Goal: Transaction & Acquisition: Purchase product/service

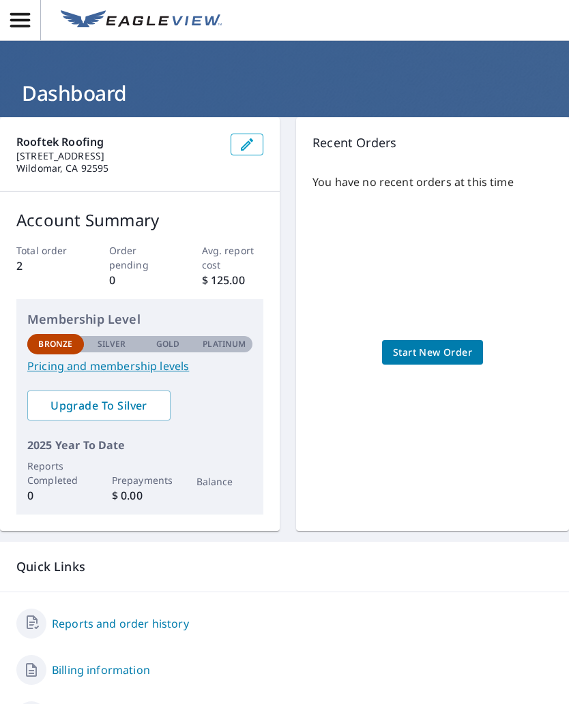
click at [449, 348] on span "Start New Order" at bounding box center [432, 352] width 79 height 17
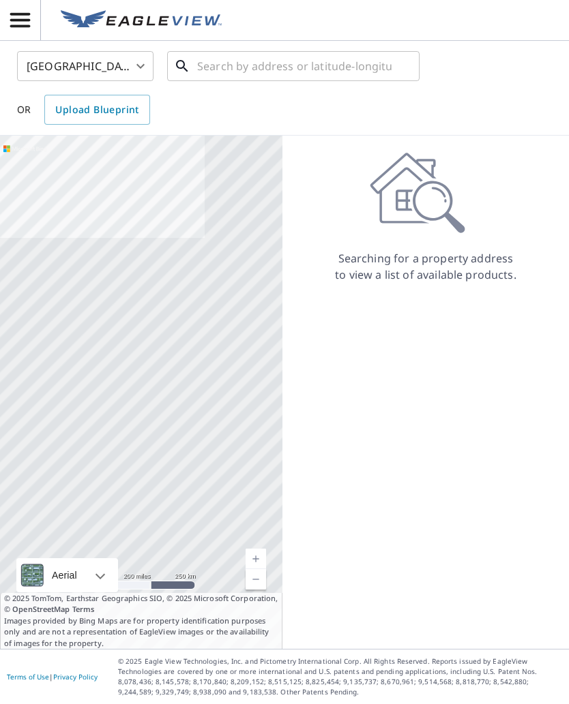
click at [224, 59] on input "text" at bounding box center [294, 66] width 194 height 38
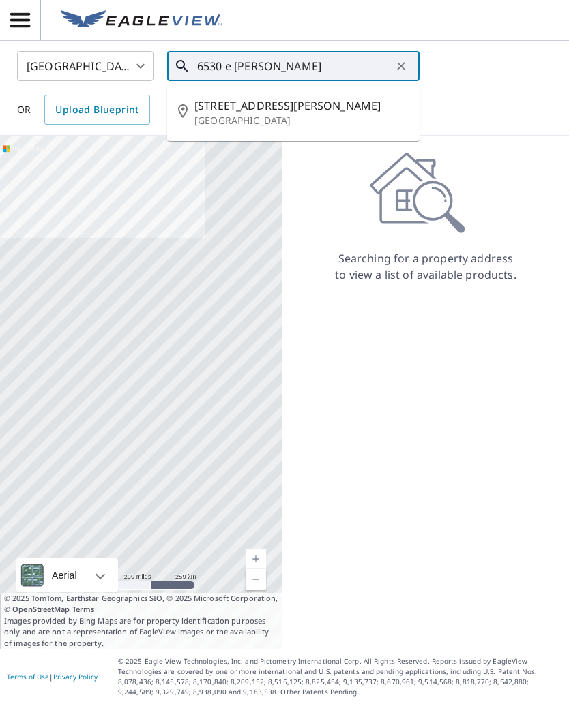
click at [238, 118] on p "[GEOGRAPHIC_DATA]" at bounding box center [301, 121] width 214 height 14
type input "[STREET_ADDRESS][PERSON_NAME]"
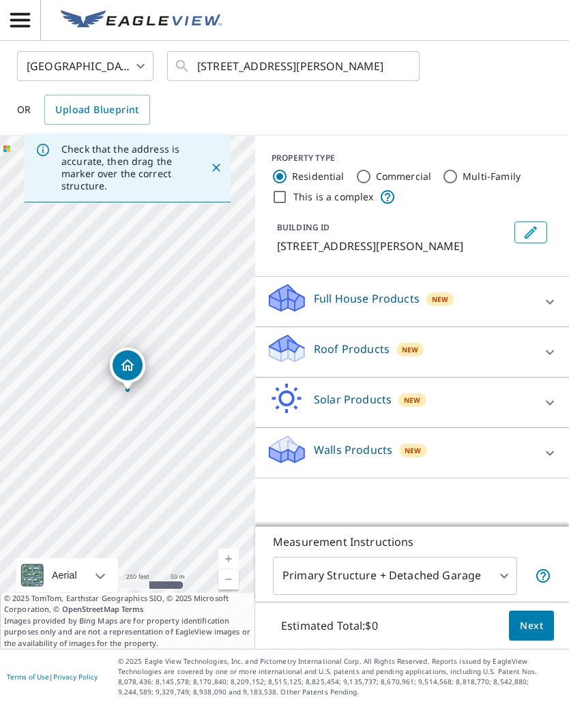
click at [342, 352] on p "Roof Products" at bounding box center [352, 349] width 76 height 16
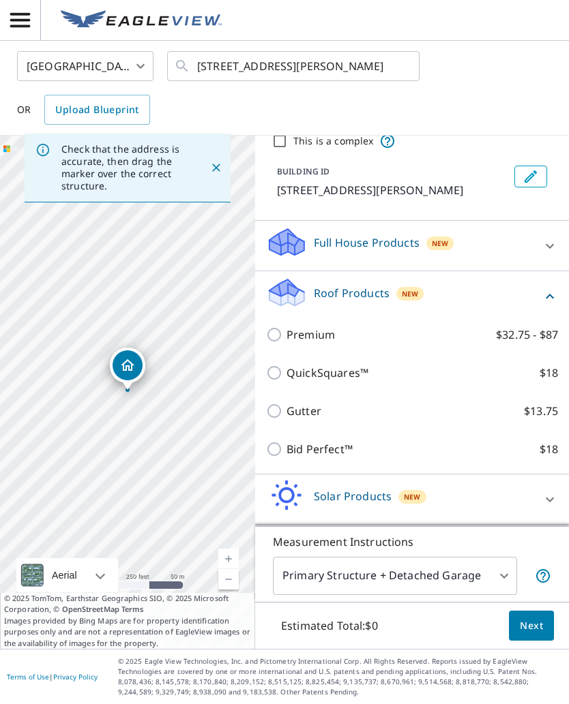
scroll to position [59, 0]
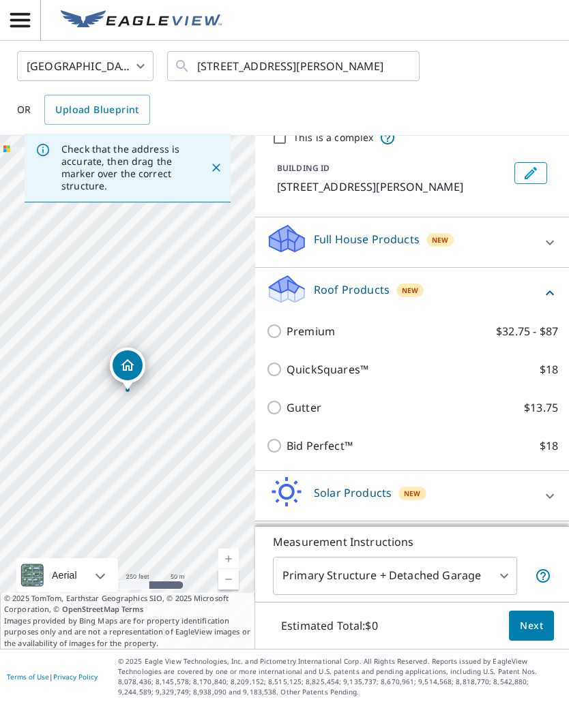
click at [286, 444] on input "Bid Perfect™ $18" at bounding box center [276, 446] width 20 height 16
checkbox input "true"
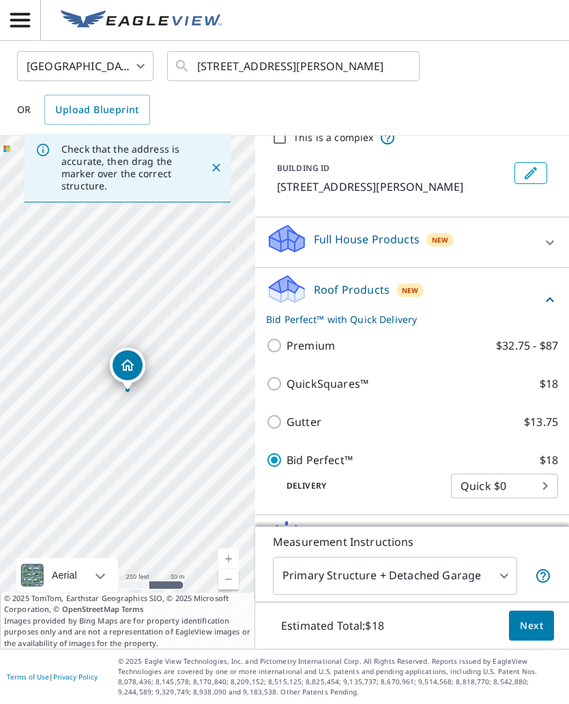
click at [502, 580] on body "RD RD [GEOGRAPHIC_DATA] US ​ [STREET_ADDRESS][PERSON_NAME] ​ OR Upload Blueprin…" at bounding box center [284, 352] width 569 height 704
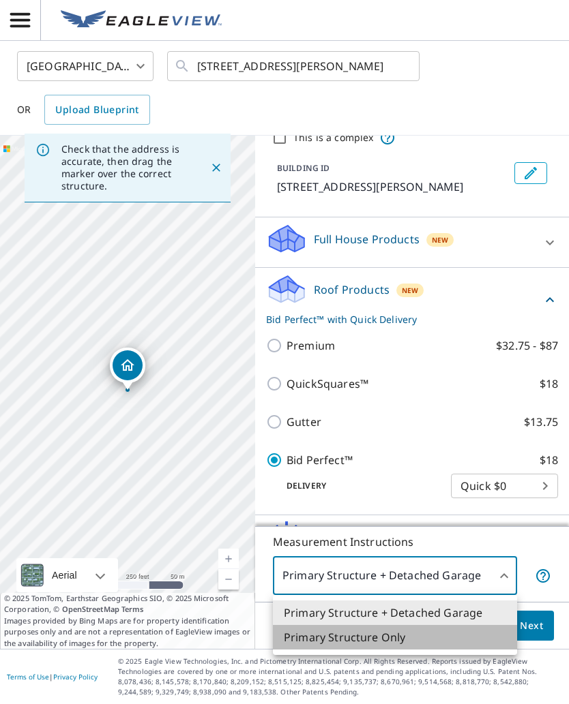
click at [385, 643] on li "Primary Structure Only" at bounding box center [395, 637] width 244 height 25
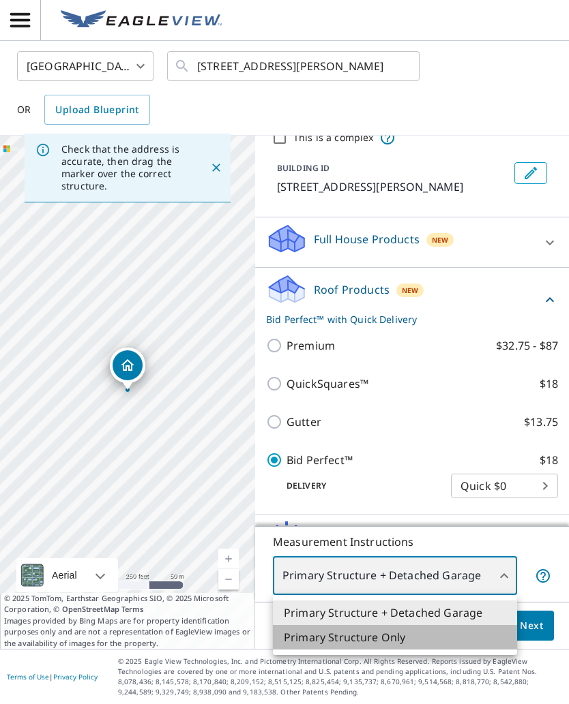
type input "2"
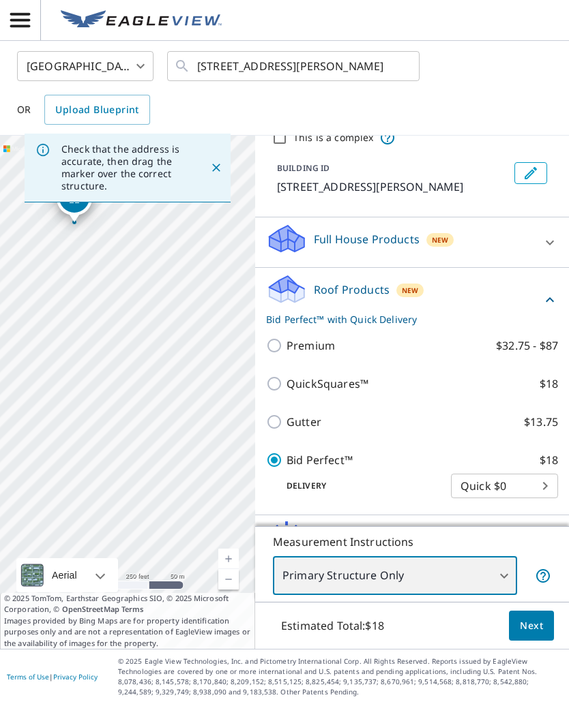
click at [414, 72] on div "[STREET_ADDRESS][PERSON_NAME] ​" at bounding box center [293, 66] width 252 height 30
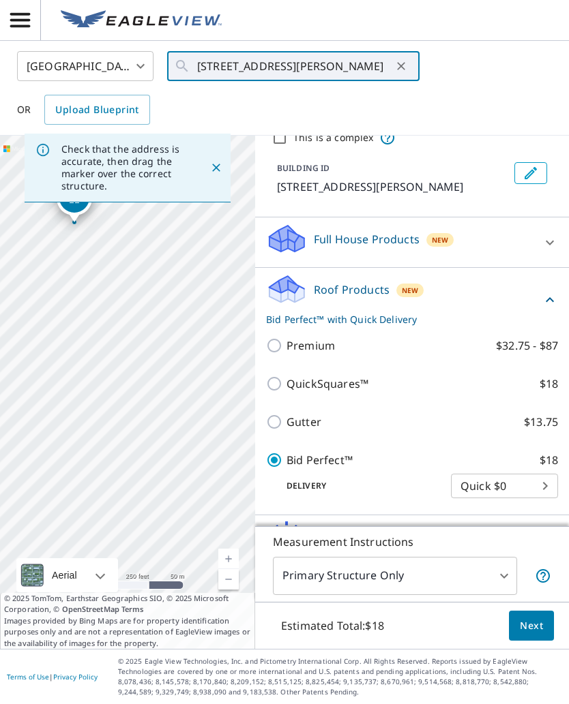
click at [217, 164] on icon "Close" at bounding box center [216, 168] width 14 height 14
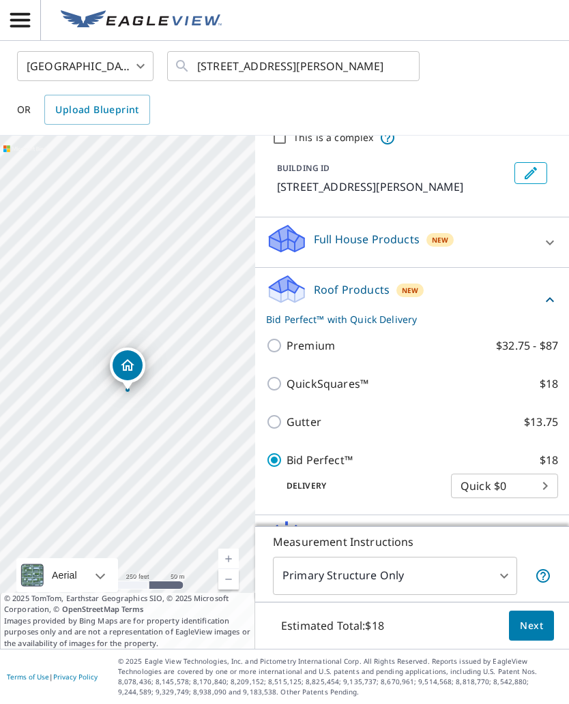
click at [226, 555] on link "Current Level 17, Zoom In" at bounding box center [228, 559] width 20 height 20
click at [230, 559] on link "Current Level 18, Zoom In" at bounding box center [228, 559] width 20 height 20
click at [224, 560] on link "Current Level 19, Zoom In" at bounding box center [228, 559] width 20 height 20
click at [537, 625] on span "Next" at bounding box center [531, 626] width 23 height 17
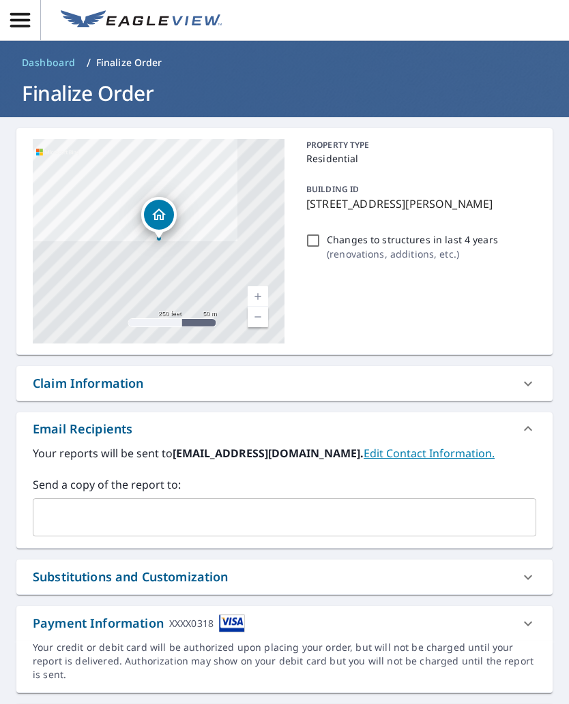
click at [139, 524] on input "text" at bounding box center [274, 518] width 470 height 26
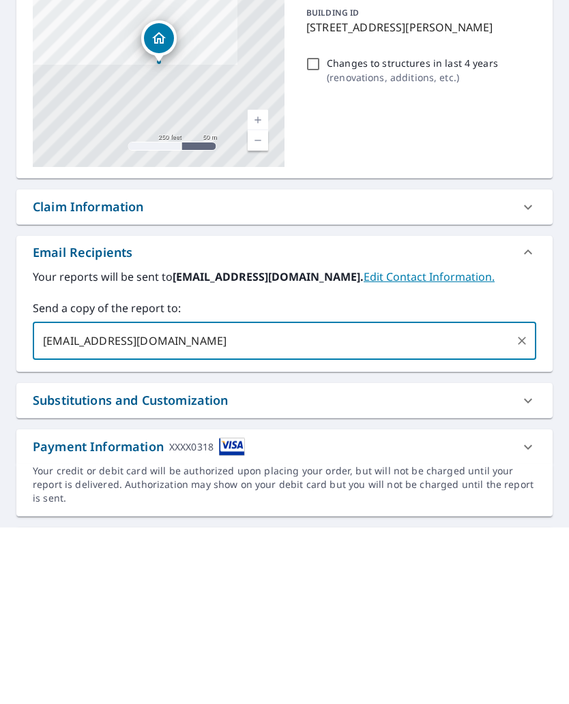
type input "[EMAIL_ADDRESS][DOMAIN_NAME]"
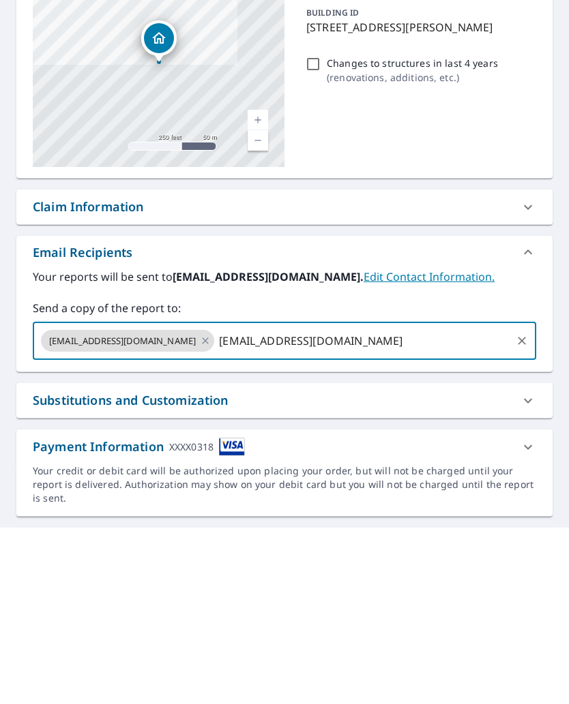
type input "[EMAIL_ADDRESS][DOMAIN_NAME]"
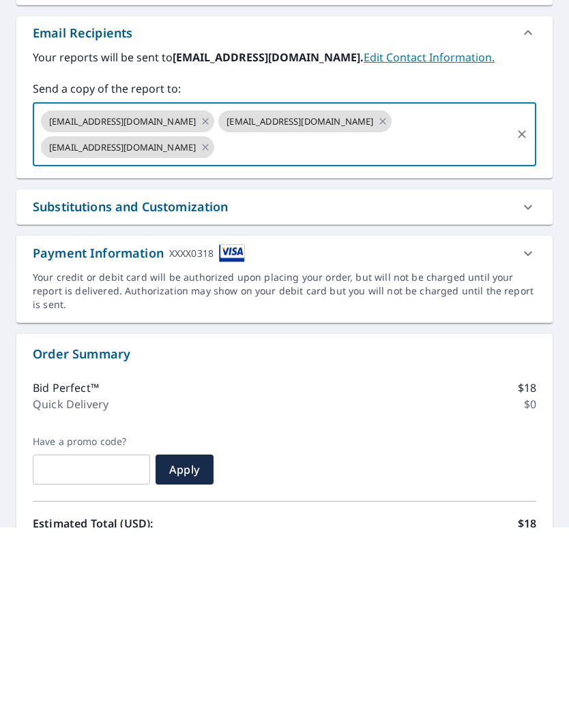
scroll to position [237, 0]
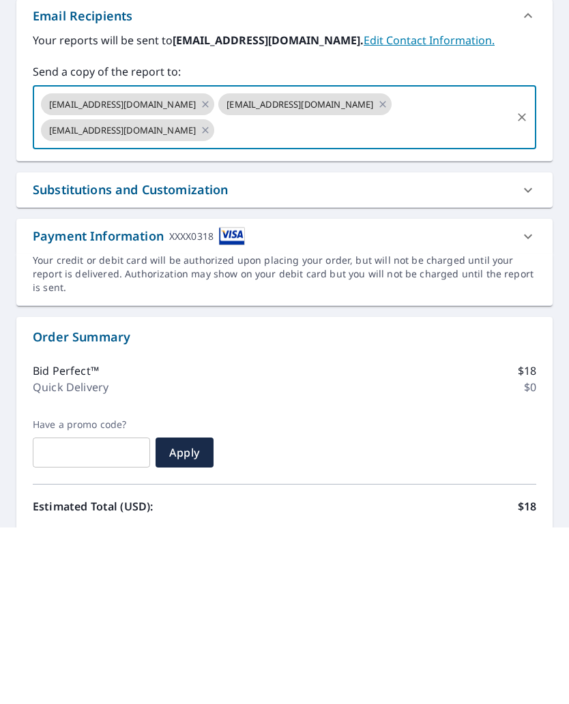
click at [526, 405] on icon at bounding box center [528, 413] width 16 height 16
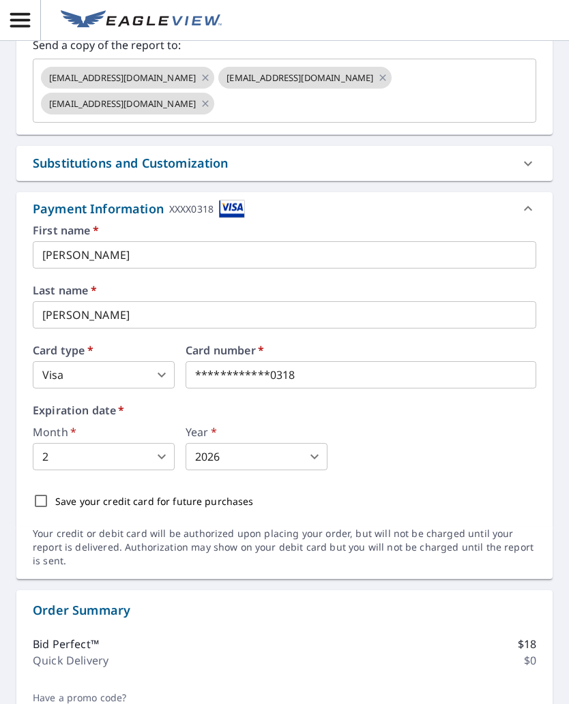
scroll to position [430, 0]
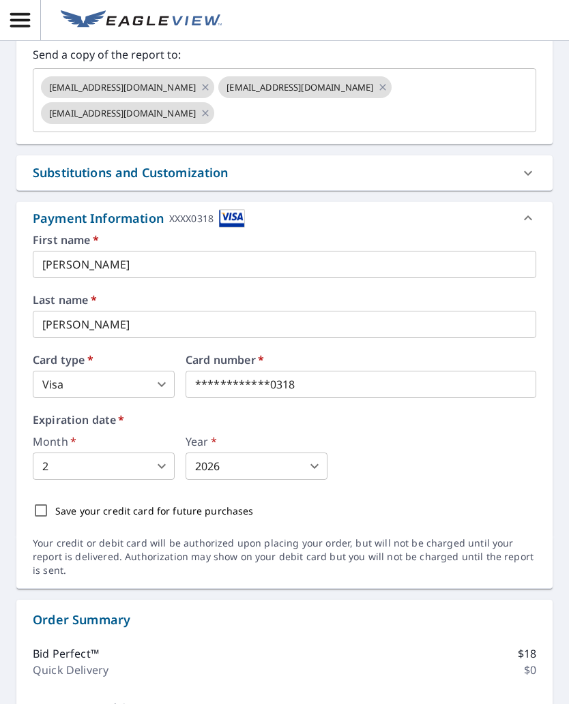
click at [524, 221] on icon at bounding box center [528, 218] width 16 height 16
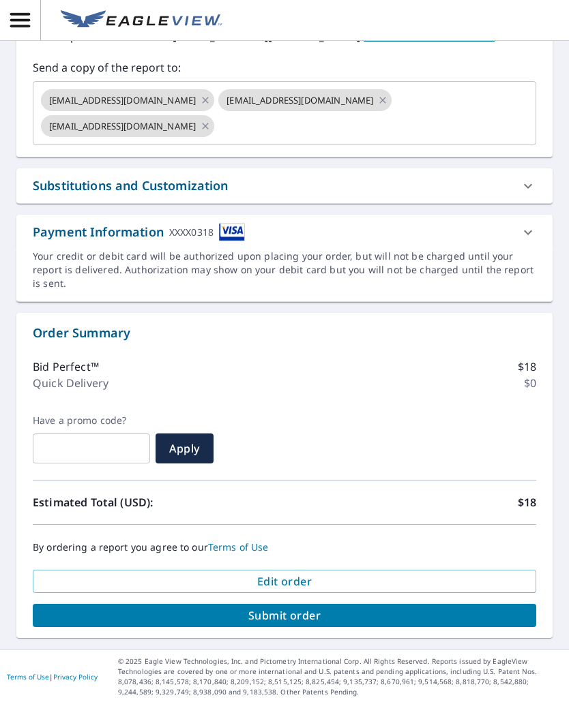
scroll to position [404, 0]
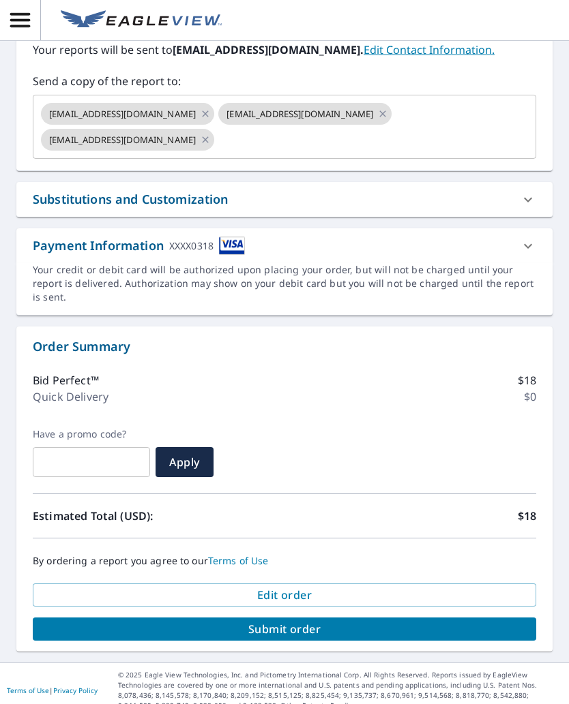
click at [529, 245] on icon at bounding box center [528, 245] width 8 height 5
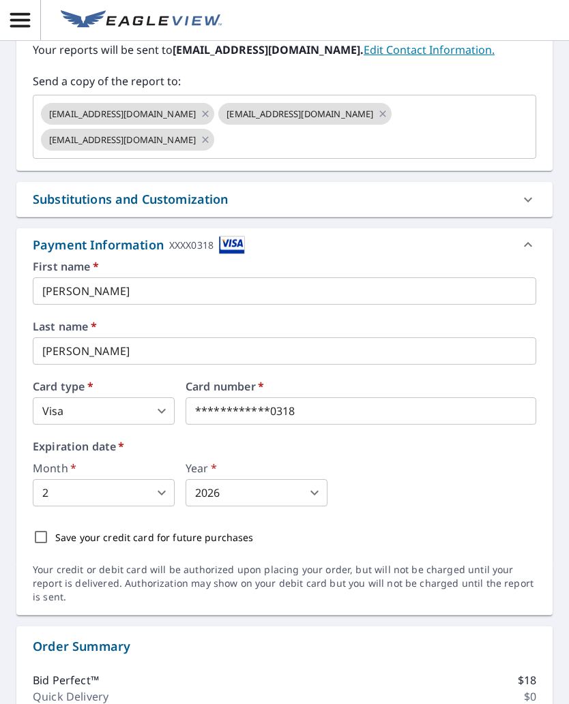
click at [163, 410] on body "RD RD Dashboard / Finalize Order Finalize Order [STREET_ADDRESS][PERSON_NAME][G…" at bounding box center [284, 352] width 569 height 704
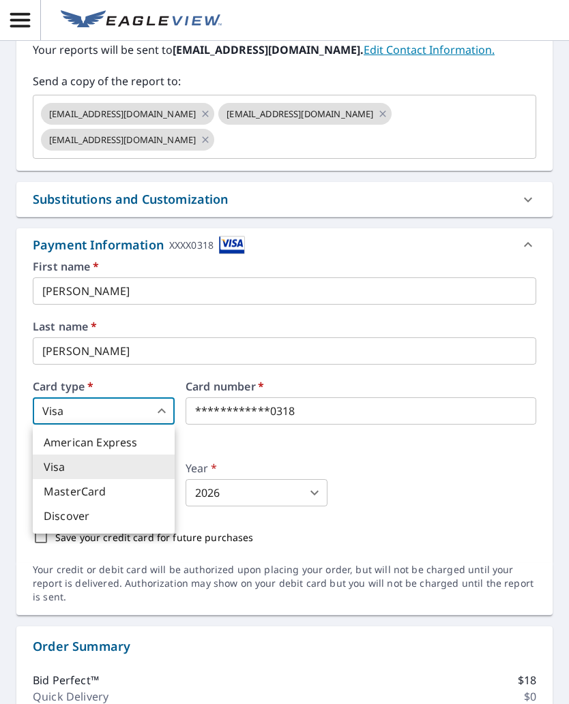
click at [411, 414] on div at bounding box center [284, 352] width 569 height 704
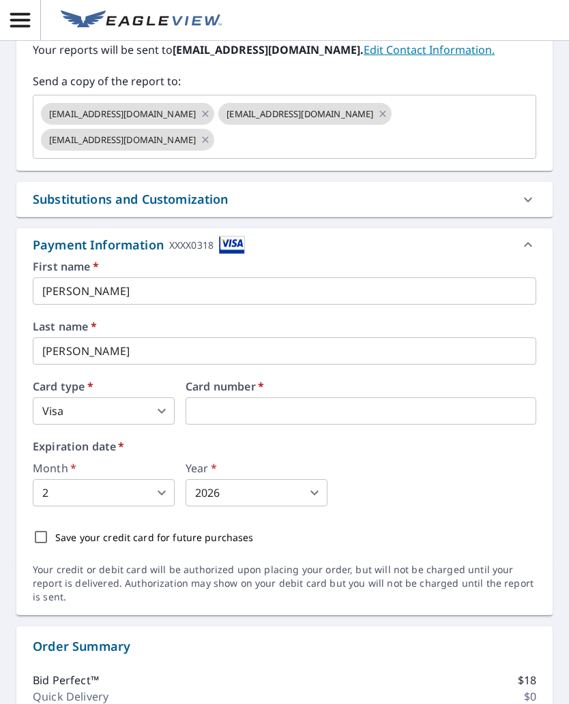
click at [158, 492] on body "RD RD Dashboard / Finalize Order Finalize Order [STREET_ADDRESS][PERSON_NAME][G…" at bounding box center [284, 352] width 569 height 704
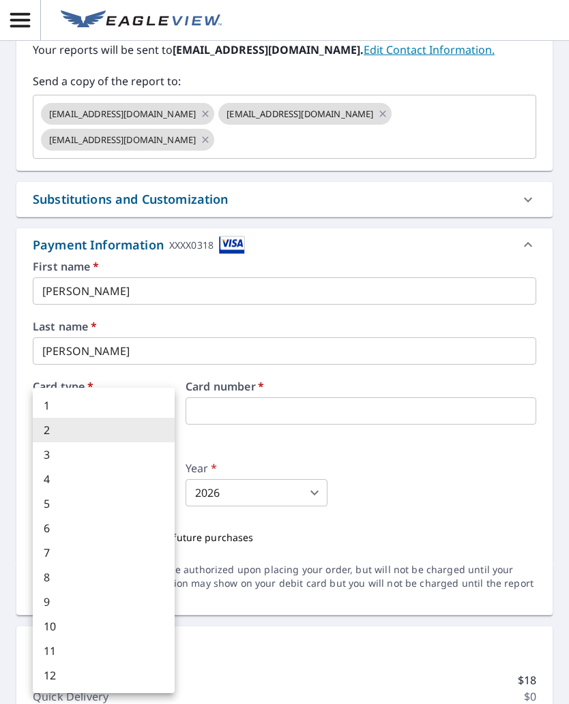
click at [106, 505] on li "5" at bounding box center [104, 504] width 142 height 25
type input "5"
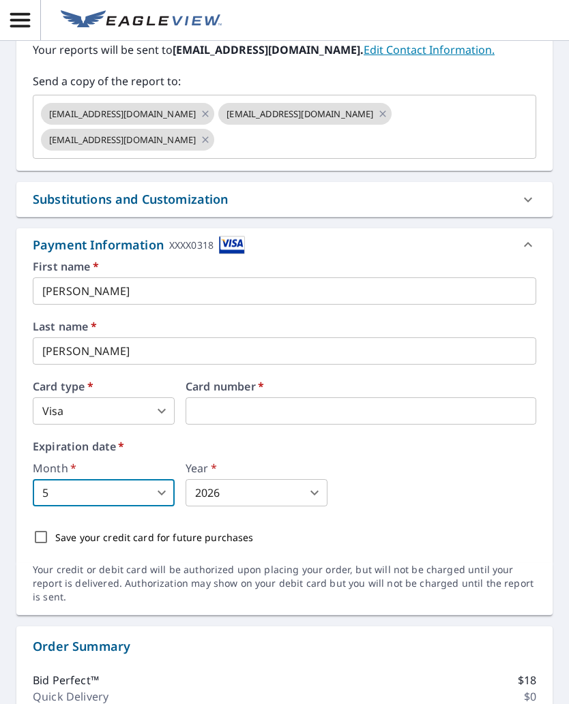
click at [314, 494] on body "RD RD Dashboard / Finalize Order Finalize Order [STREET_ADDRESS][PERSON_NAME][G…" at bounding box center [284, 352] width 569 height 704
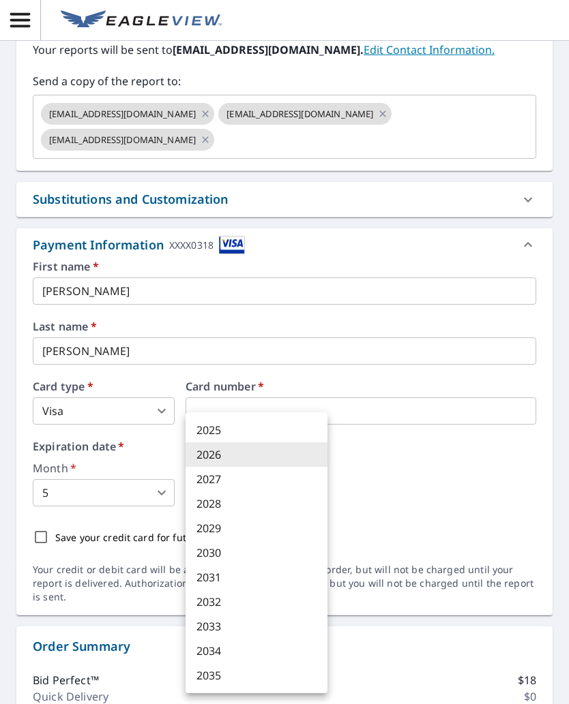
click at [246, 524] on li "2029" at bounding box center [256, 528] width 142 height 25
type input "2029"
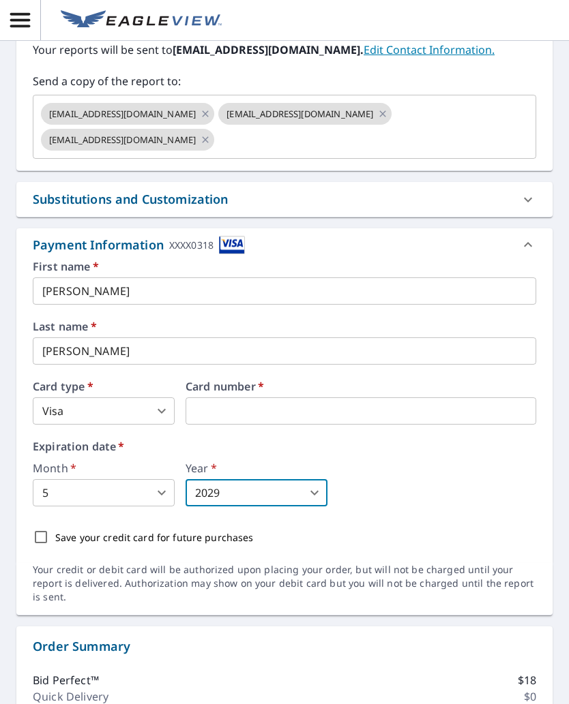
click at [44, 539] on input "Save your credit card for future purchases" at bounding box center [41, 537] width 29 height 29
checkbox input "true"
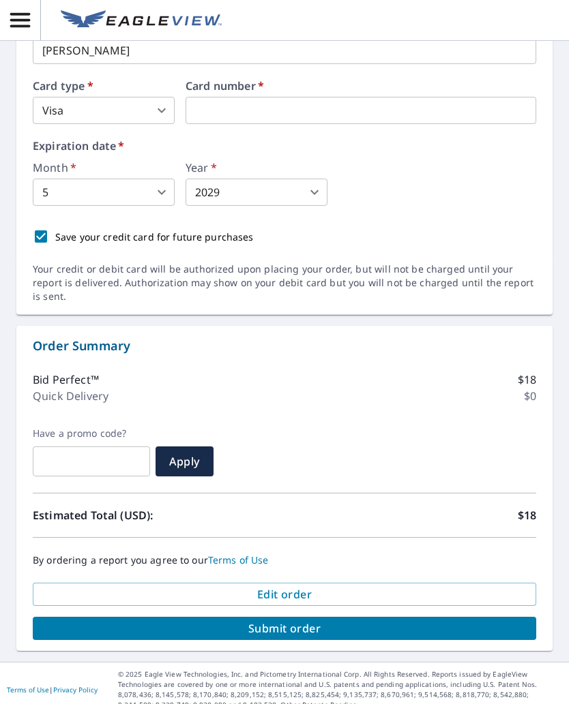
scroll to position [704, 0]
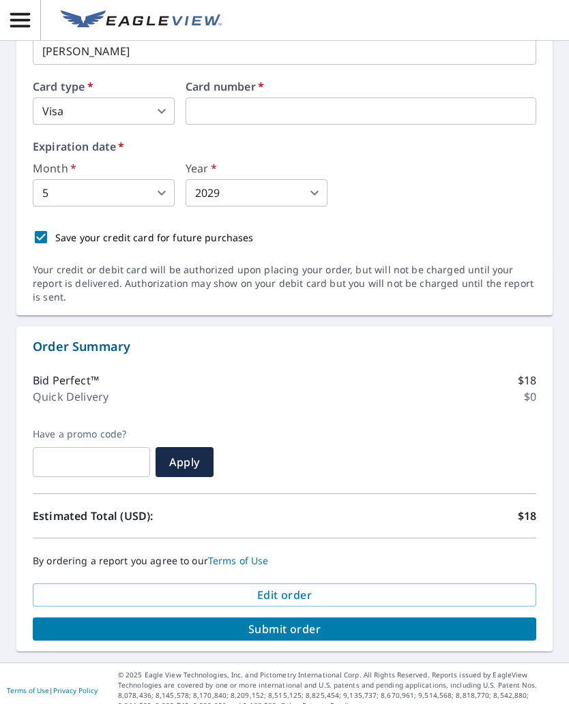
click at [299, 622] on span "Submit order" at bounding box center [284, 629] width 481 height 15
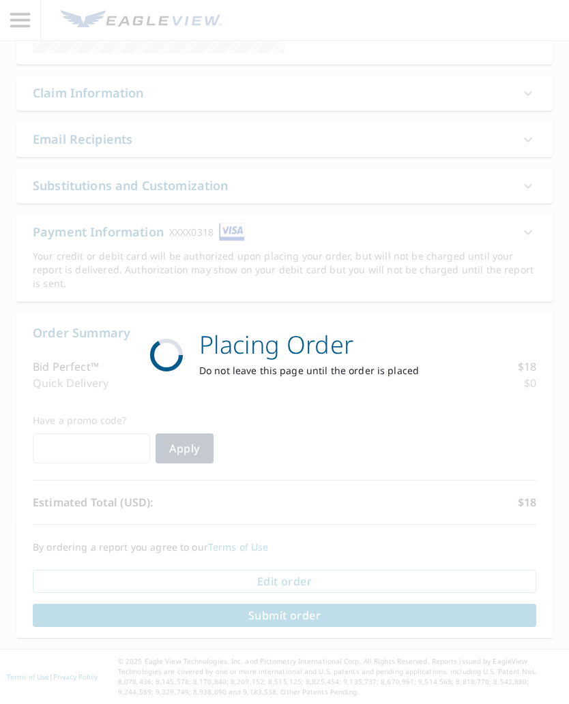
scroll to position [277, 0]
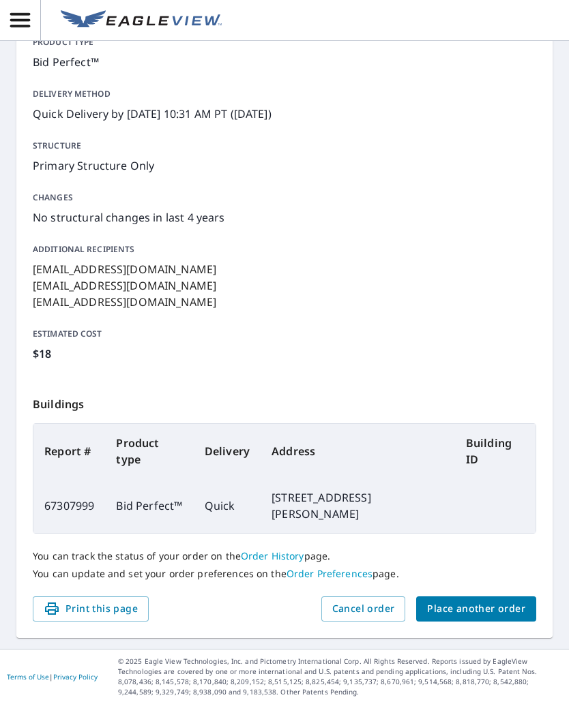
scroll to position [161, 0]
